Goal: Task Accomplishment & Management: Manage account settings

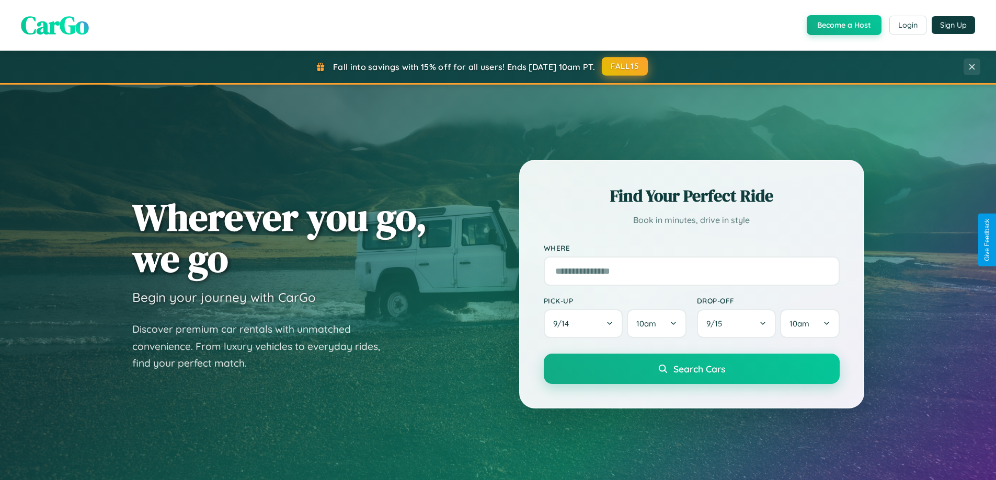
click at [625, 66] on button "FALL15" at bounding box center [625, 66] width 46 height 19
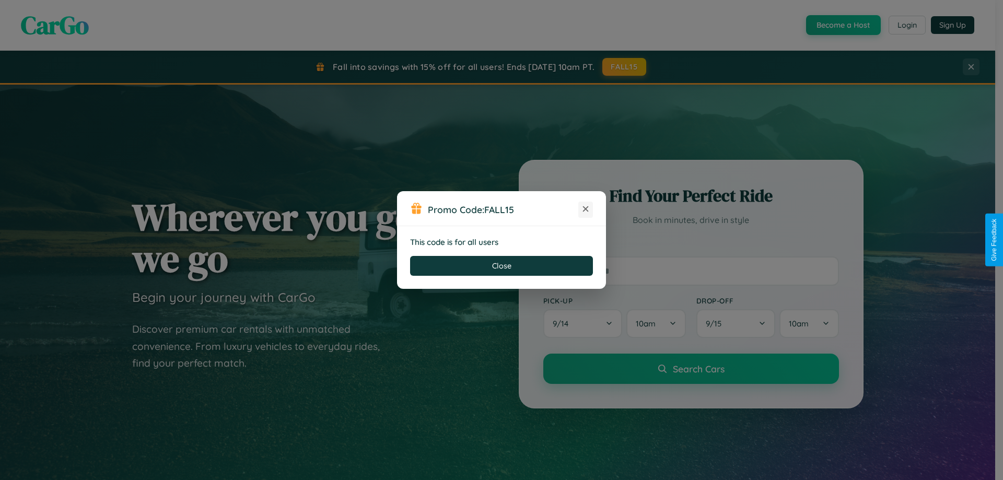
click at [586, 210] on icon at bounding box center [586, 209] width 10 height 10
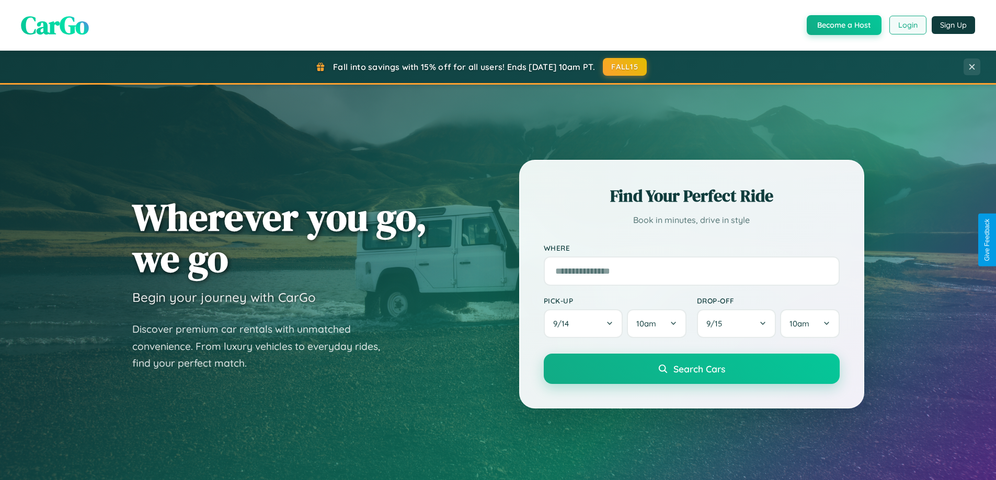
click at [907, 25] on button "Login" at bounding box center [907, 25] width 37 height 19
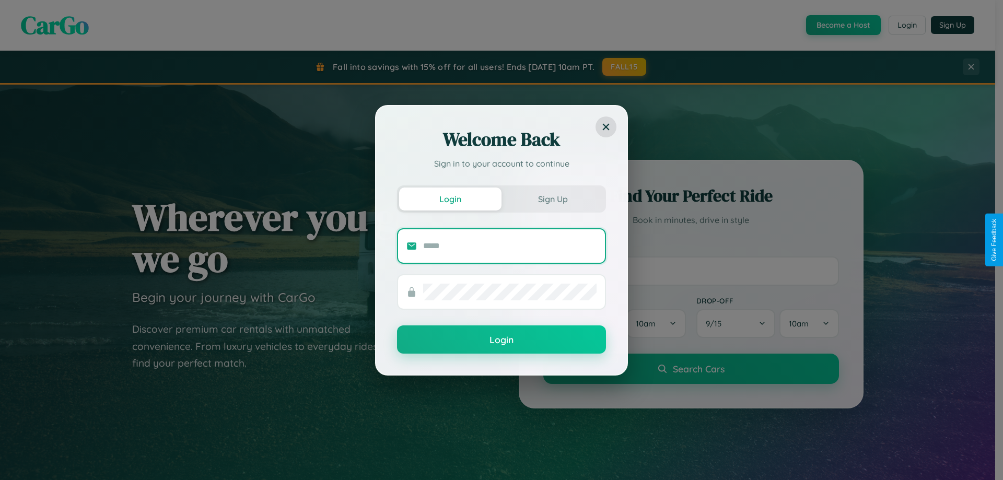
click at [510, 246] on input "text" at bounding box center [510, 246] width 174 height 17
type input "**********"
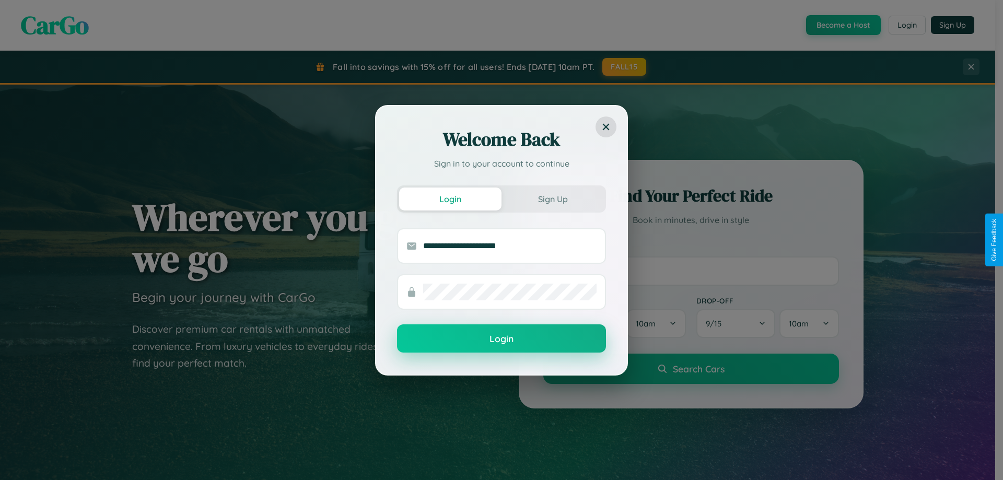
click at [502, 339] on button "Login" at bounding box center [501, 339] width 209 height 28
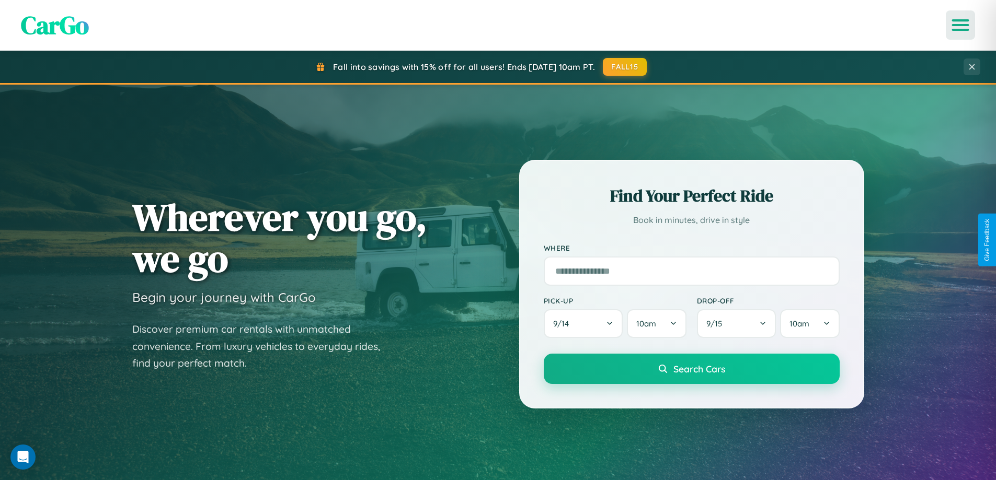
click at [960, 25] on icon "Open menu" at bounding box center [960, 24] width 15 height 9
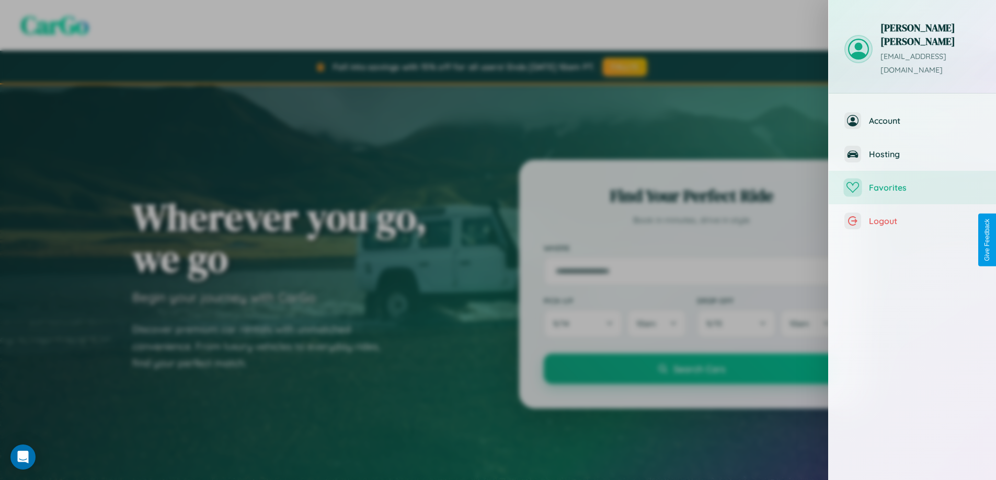
click at [912, 182] on span "Favorites" at bounding box center [924, 187] width 111 height 10
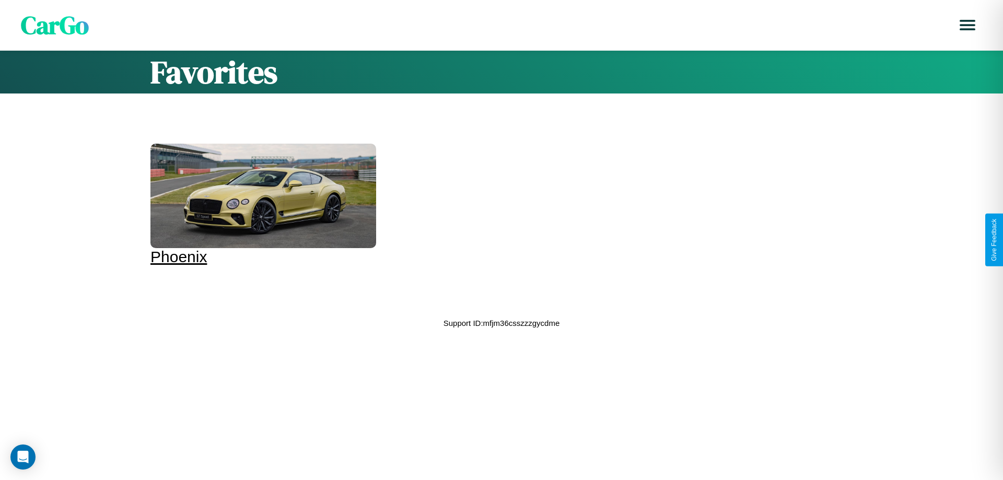
click at [256, 199] on div at bounding box center [264, 196] width 226 height 105
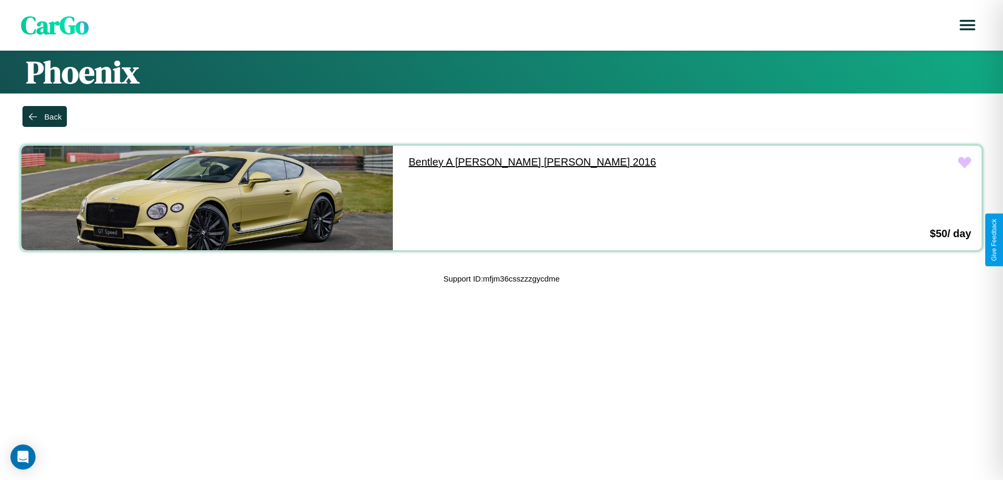
click at [579, 162] on link "[PERSON_NAME] A [PERSON_NAME] [PERSON_NAME] 2016" at bounding box center [584, 162] width 372 height 33
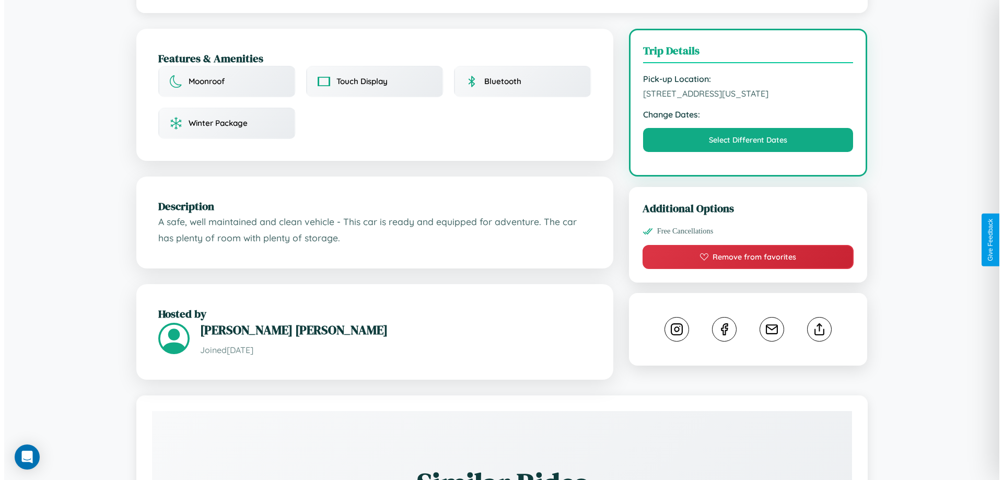
scroll to position [290, 0]
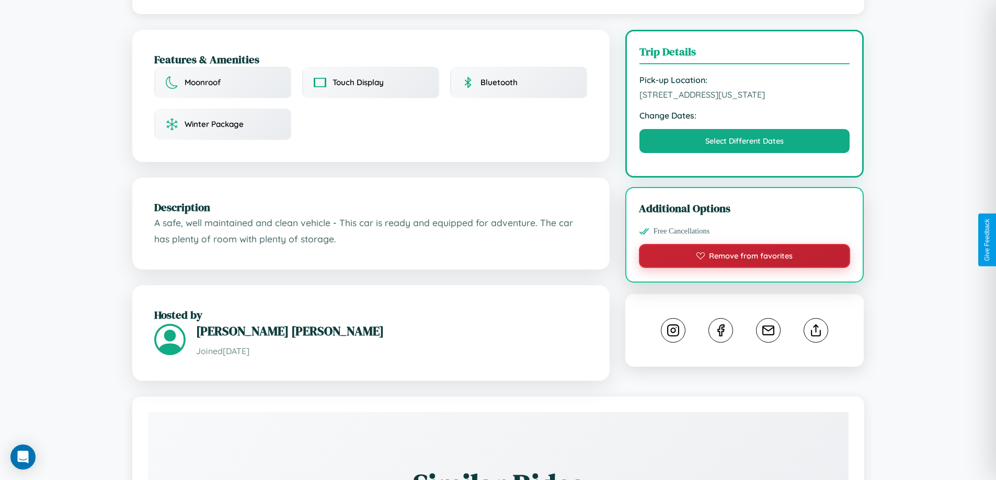
click at [744, 244] on button "Remove from favorites" at bounding box center [745, 256] width 212 height 24
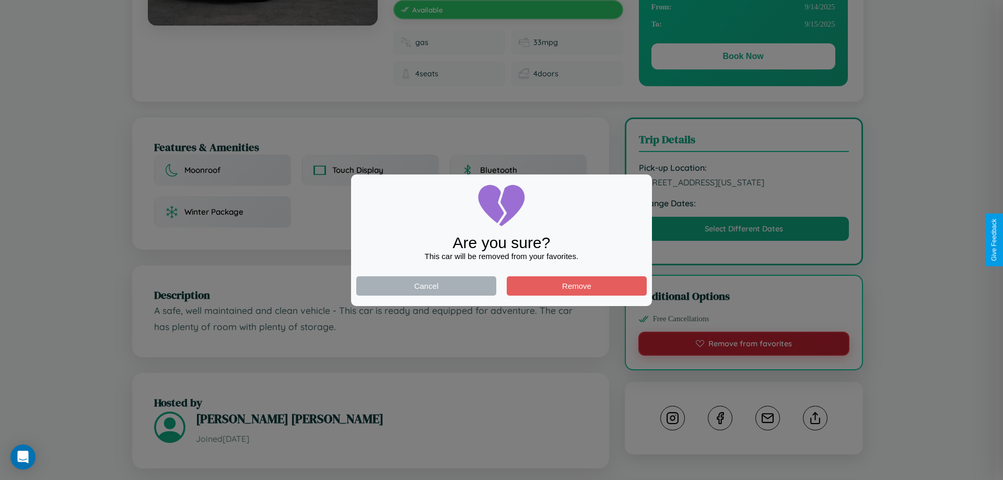
scroll to position [0, 0]
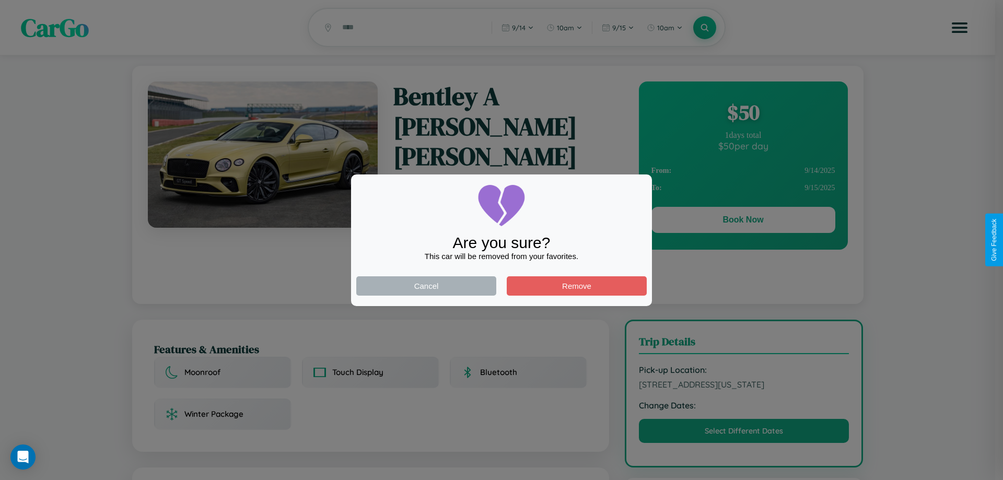
click at [743, 222] on div at bounding box center [501, 240] width 1003 height 480
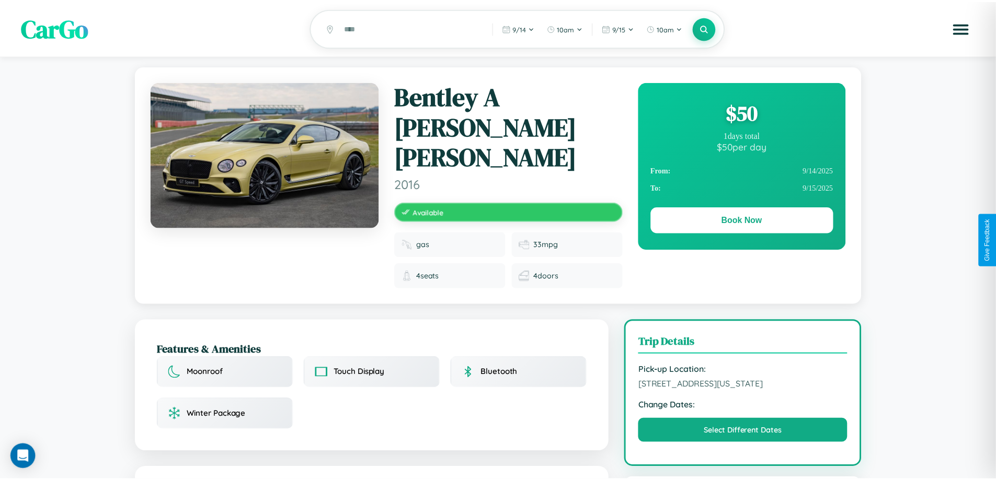
scroll to position [290, 0]
